Goal: Book appointment/travel/reservation

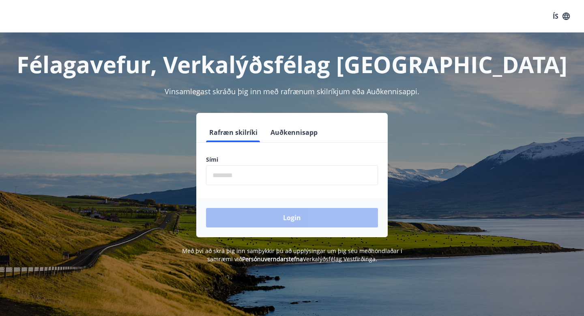
click at [286, 176] on input "phone" at bounding box center [292, 175] width 172 height 20
type input "********"
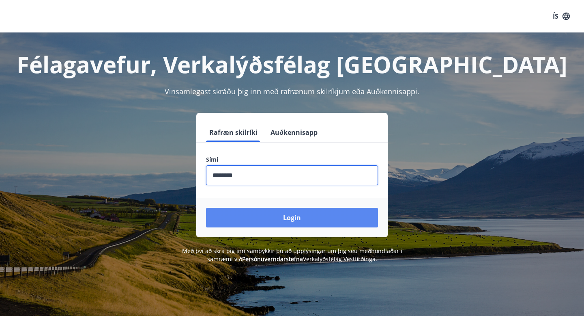
click at [280, 221] on button "Login" at bounding box center [292, 217] width 172 height 19
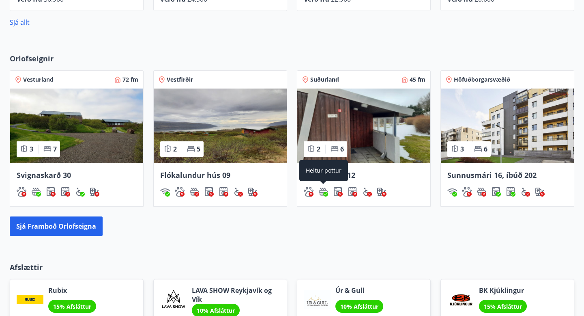
scroll to position [498, 0]
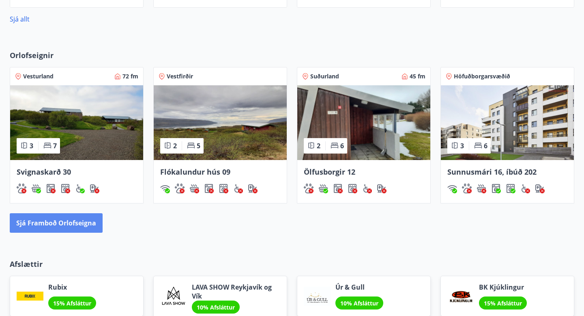
click at [48, 226] on button "Sjá framboð orlofseigna" at bounding box center [56, 222] width 93 height 19
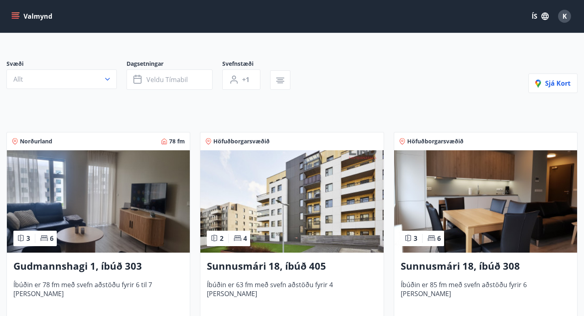
scroll to position [56, 0]
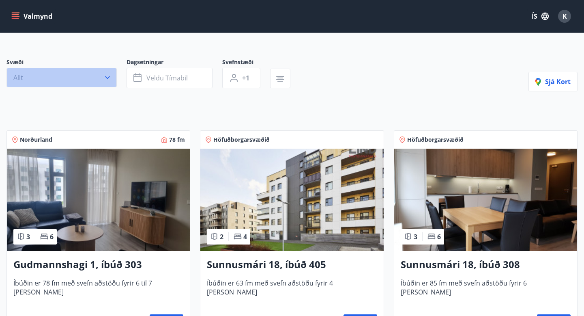
click at [99, 81] on button "Allt" at bounding box center [61, 77] width 110 height 19
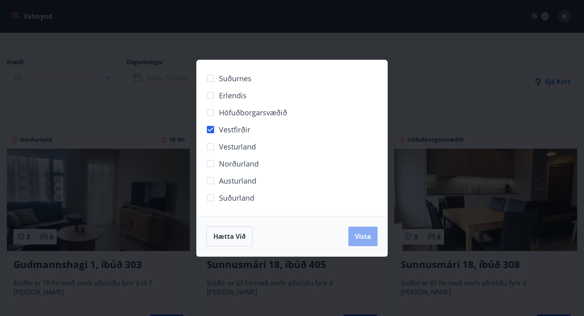
click at [366, 235] on span "Vista" at bounding box center [363, 236] width 16 height 9
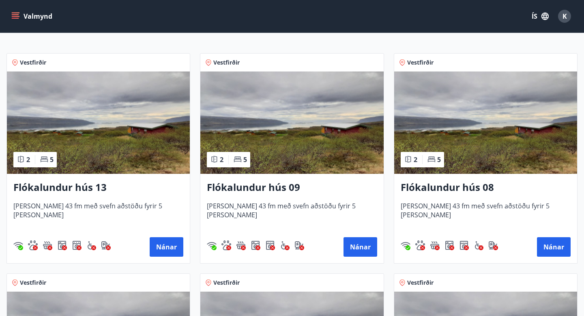
scroll to position [157, 0]
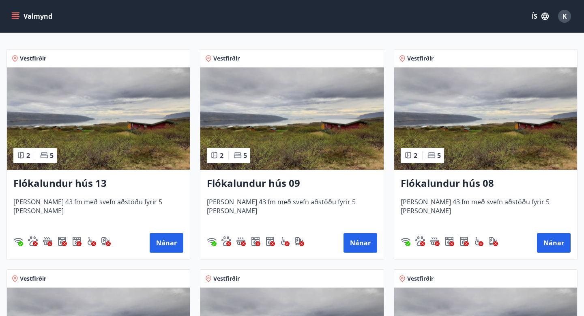
click at [136, 132] on img at bounding box center [98, 118] width 183 height 102
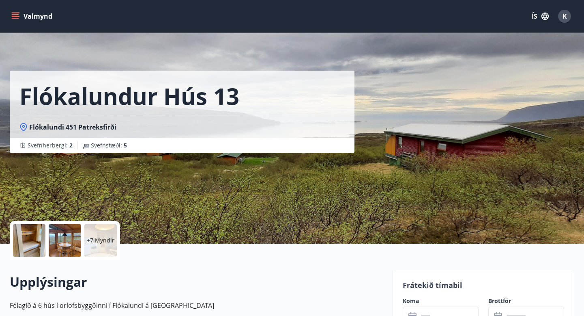
click at [99, 242] on p "+7 Myndir" at bounding box center [101, 240] width 28 height 8
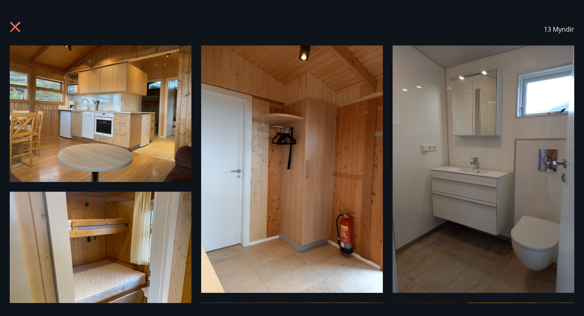
click at [18, 28] on icon at bounding box center [16, 28] width 13 height 13
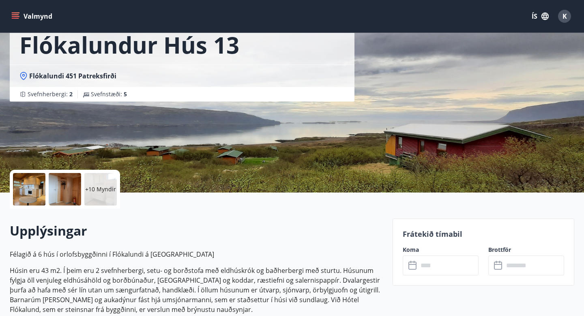
scroll to position [72, 0]
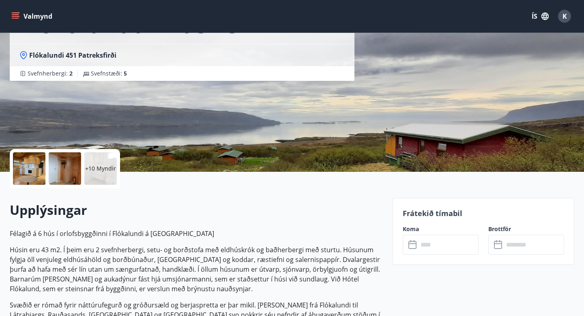
click at [420, 249] on input "text" at bounding box center [448, 245] width 60 height 20
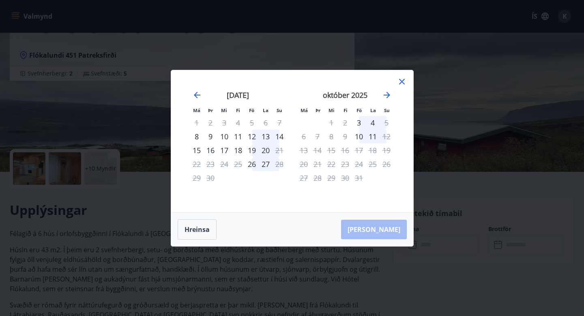
click at [241, 150] on div "18" at bounding box center [238, 150] width 14 height 14
click at [250, 150] on div "19" at bounding box center [252, 150] width 14 height 14
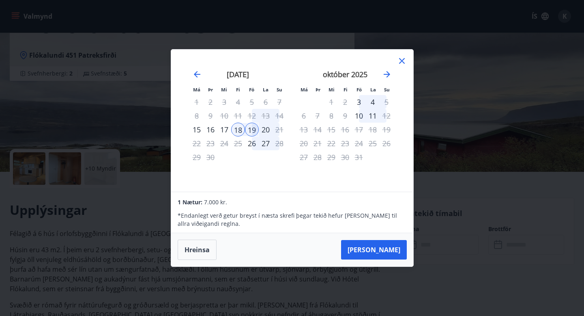
click at [240, 135] on div "18" at bounding box center [238, 130] width 14 height 14
click at [253, 131] on div "19" at bounding box center [252, 130] width 14 height 14
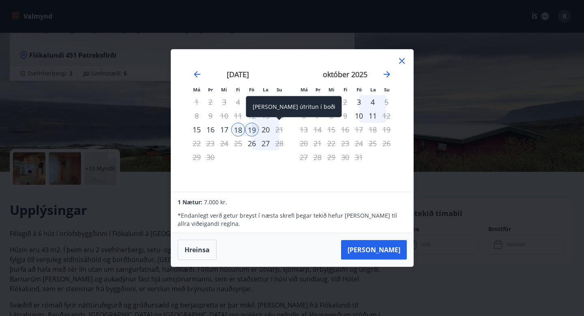
click at [275, 130] on div "21" at bounding box center [280, 130] width 14 height 14
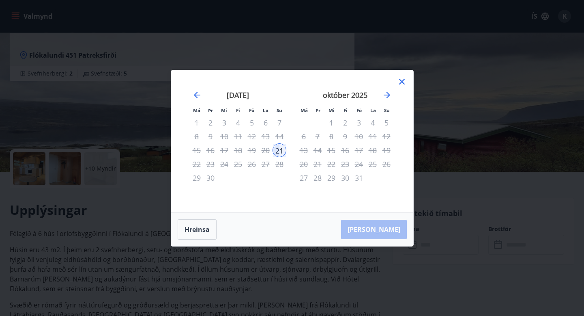
click at [246, 148] on div "19" at bounding box center [252, 150] width 14 height 14
click at [237, 153] on div "18" at bounding box center [238, 150] width 14 height 14
click at [198, 91] on icon "Move backward to switch to the previous month." at bounding box center [197, 95] width 10 height 10
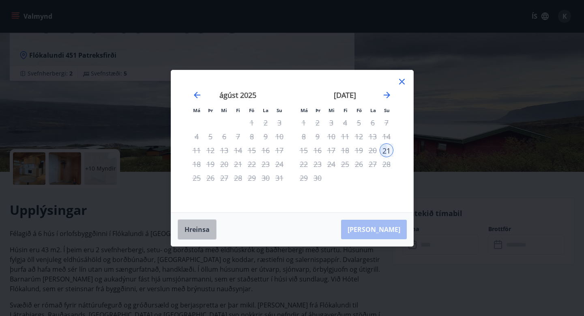
click at [200, 227] on button "Hreinsa" at bounding box center [197, 229] width 39 height 20
click at [359, 148] on div "19" at bounding box center [359, 150] width 14 height 14
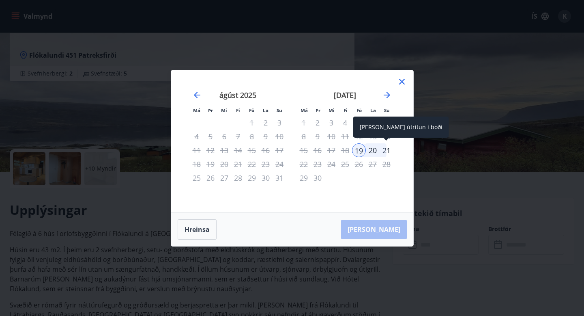
click at [387, 146] on div "21" at bounding box center [387, 150] width 14 height 14
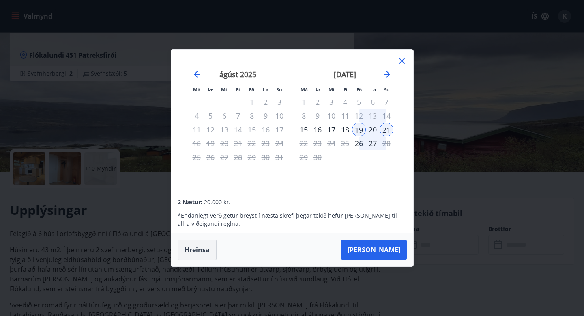
click at [205, 247] on button "Hreinsa" at bounding box center [197, 249] width 39 height 20
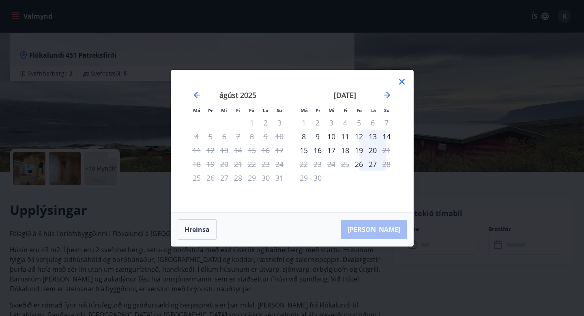
click at [58, 59] on div "Má Þr Mi Fi Fö La Su Má Þr Mi Fi Fö La Su júlí 2025 1 2 3 4 5 6 7 8 9 10 11 12 …" at bounding box center [292, 158] width 584 height 316
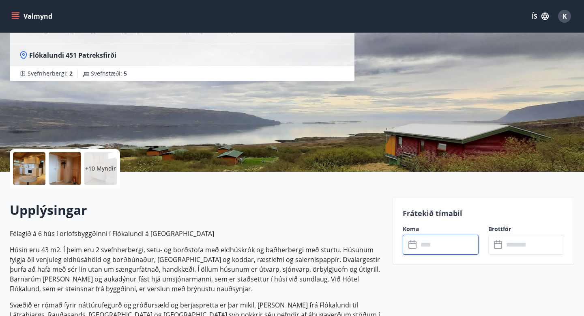
click at [426, 248] on input "text" at bounding box center [448, 245] width 60 height 20
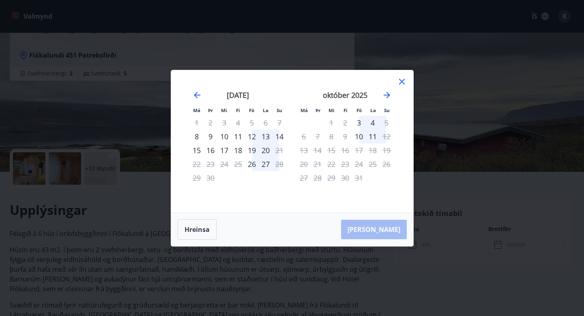
click at [252, 146] on div "19" at bounding box center [252, 150] width 14 height 14
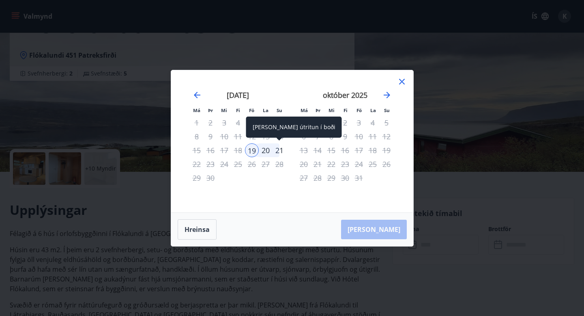
click at [275, 150] on div "21" at bounding box center [280, 150] width 14 height 14
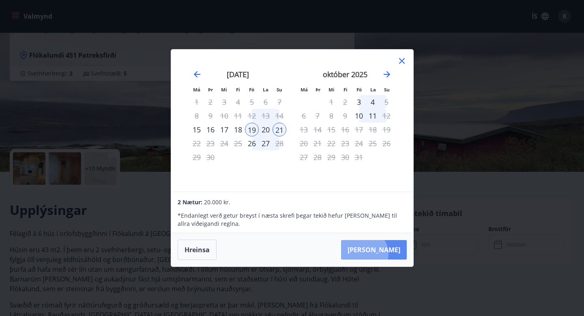
click at [388, 254] on button "Taka Frá" at bounding box center [374, 249] width 66 height 19
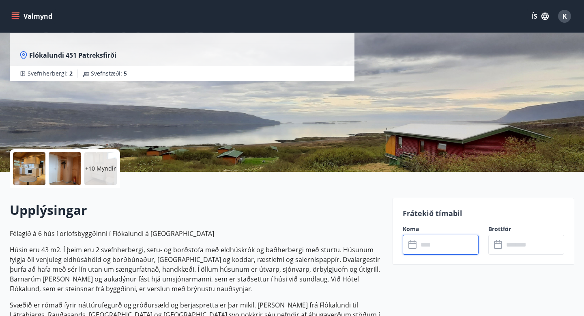
type input "******"
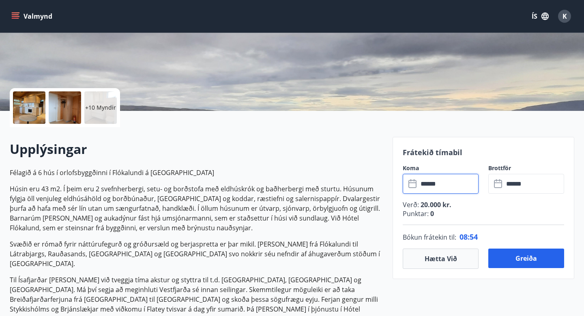
scroll to position [126, 0]
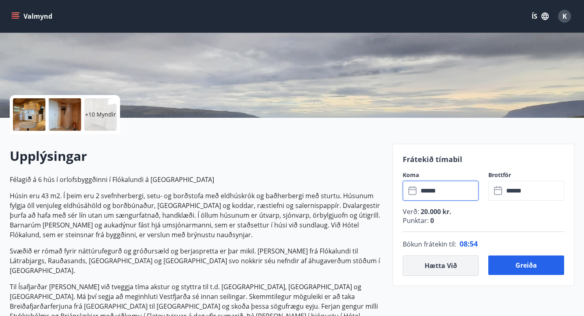
click at [433, 266] on button "Hætta við" at bounding box center [441, 265] width 76 height 20
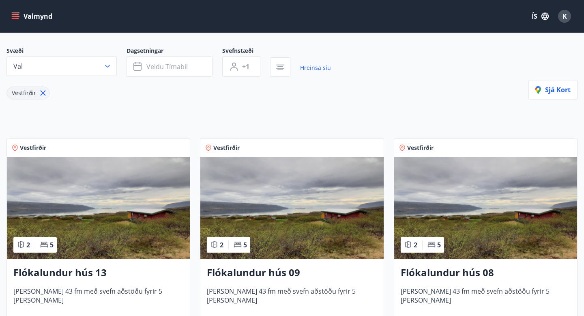
scroll to position [58, 0]
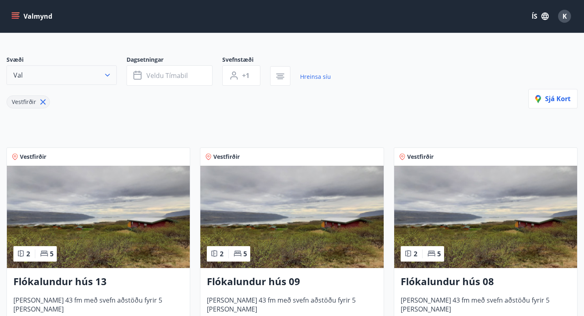
click at [100, 75] on button "Val" at bounding box center [61, 74] width 110 height 19
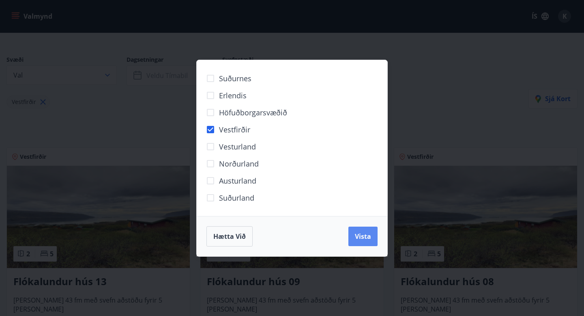
click at [361, 239] on span "Vista" at bounding box center [363, 236] width 16 height 9
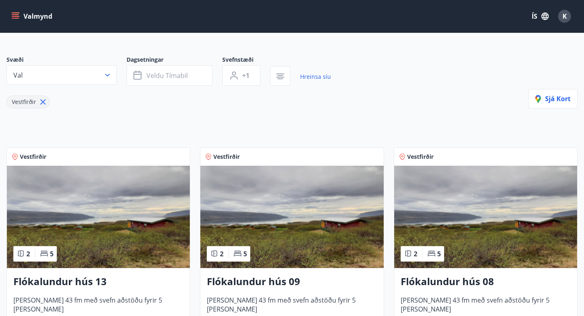
click at [161, 98] on div "Vestfirðir" at bounding box center [168, 97] width 325 height 23
click at [172, 80] on button "Veldu tímabil" at bounding box center [170, 75] width 86 height 20
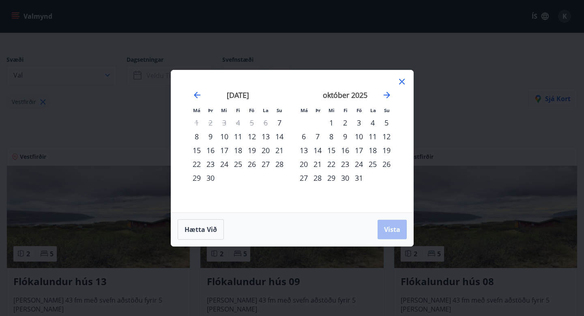
click at [254, 150] on div "19" at bounding box center [252, 150] width 14 height 14
click at [282, 151] on div "21" at bounding box center [280, 150] width 14 height 14
click at [392, 232] on span "Vista" at bounding box center [392, 229] width 16 height 9
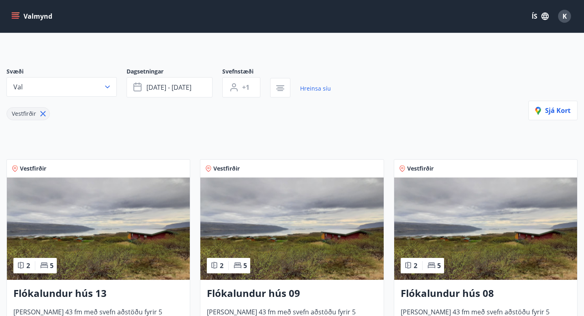
scroll to position [50, 0]
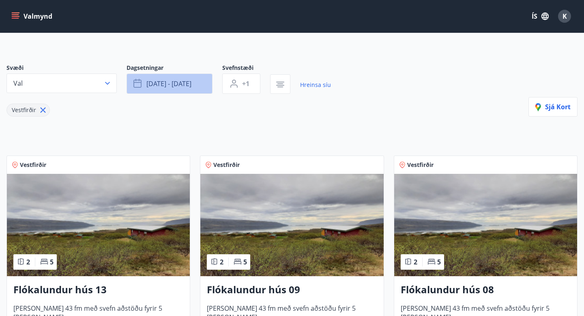
click at [195, 90] on button "sep 19 - sep 21" at bounding box center [170, 83] width 86 height 20
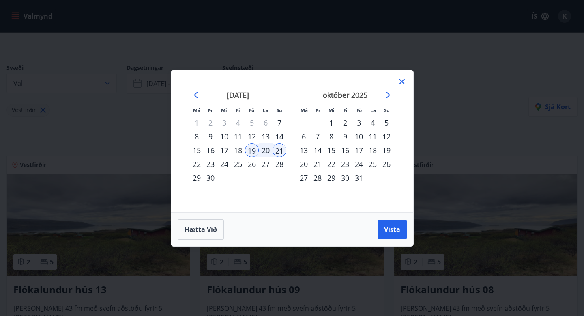
click at [150, 149] on div "Má Þr Mi Fi Fö La Su Má Þr Mi Fi Fö La Su ágúst 2025 1 2 3 4 5 6 7 8 9 10 11 12…" at bounding box center [292, 158] width 584 height 316
click at [395, 228] on span "Vista" at bounding box center [392, 229] width 16 height 9
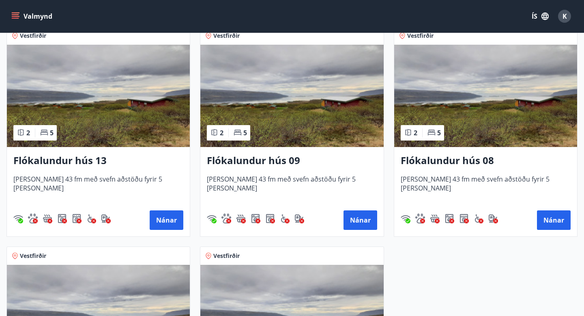
scroll to position [174, 0]
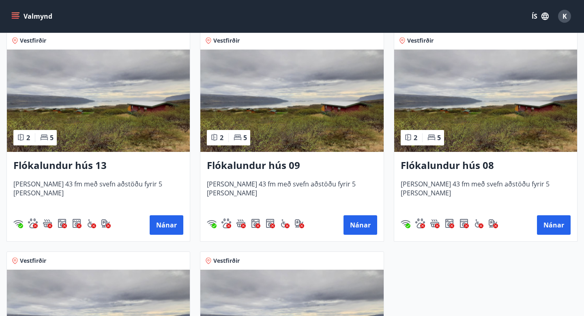
click at [453, 150] on img at bounding box center [485, 100] width 183 height 102
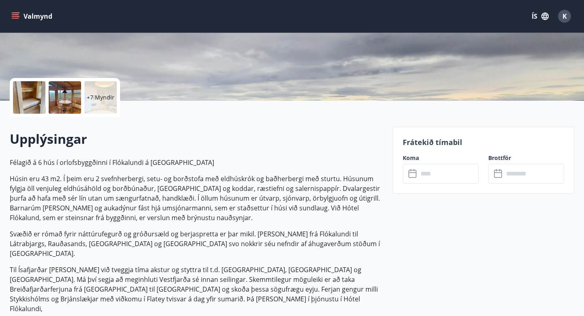
scroll to position [151, 0]
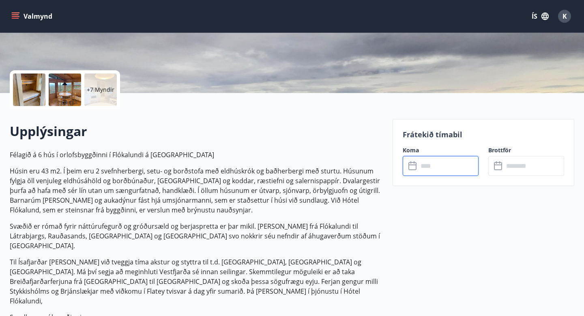
click at [436, 168] on input "text" at bounding box center [448, 166] width 60 height 20
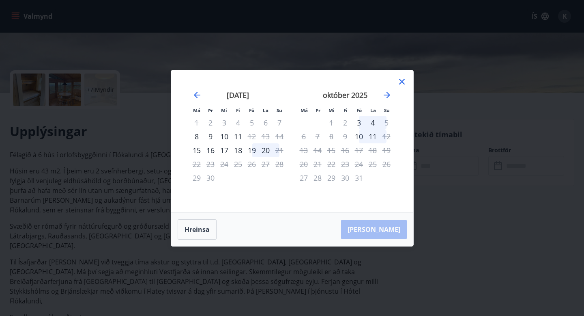
click at [253, 151] on div "19" at bounding box center [252, 150] width 14 height 14
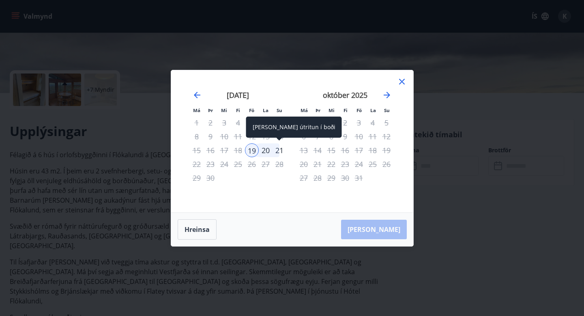
click at [277, 151] on div "21" at bounding box center [280, 150] width 14 height 14
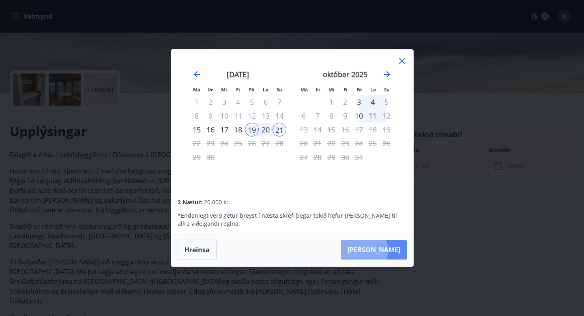
click at [389, 250] on button "Taka Frá" at bounding box center [374, 249] width 66 height 19
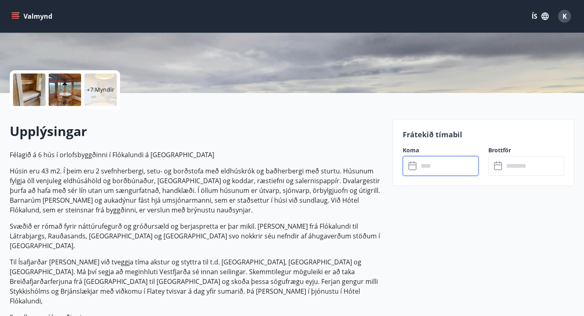
type input "******"
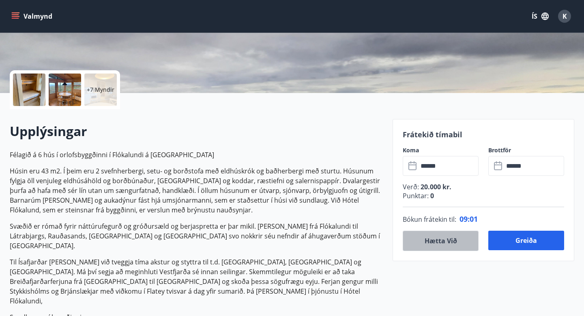
click at [426, 244] on button "Hætta við" at bounding box center [441, 240] width 76 height 20
